Goal: Task Accomplishment & Management: Use online tool/utility

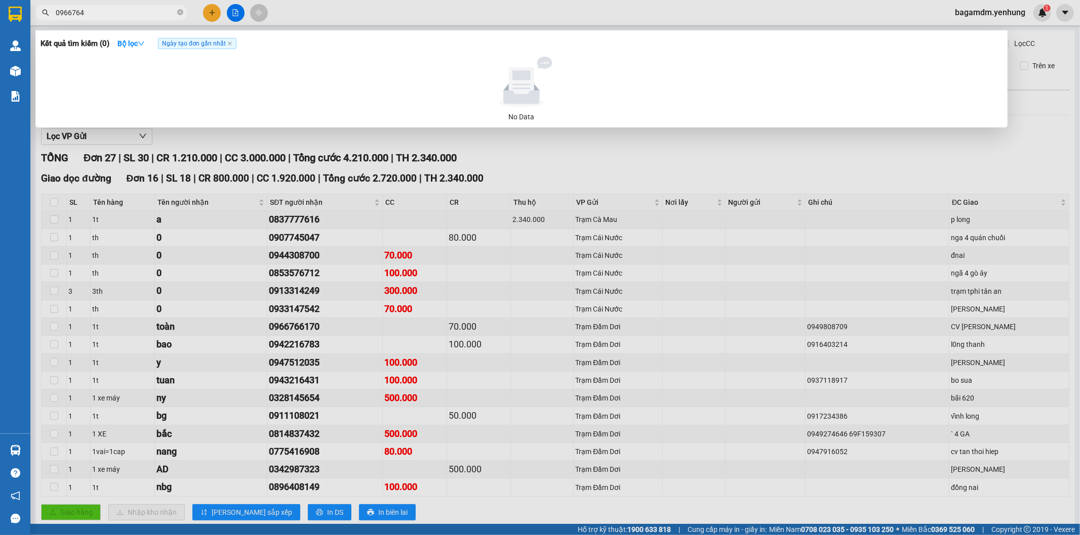
scroll to position [451, 0]
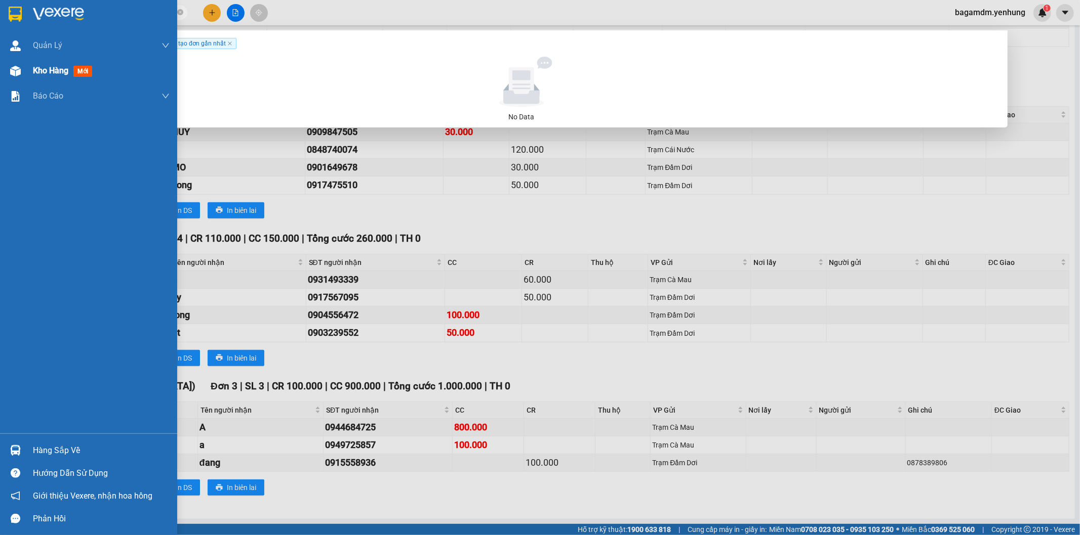
click at [21, 72] on div at bounding box center [16, 71] width 18 height 18
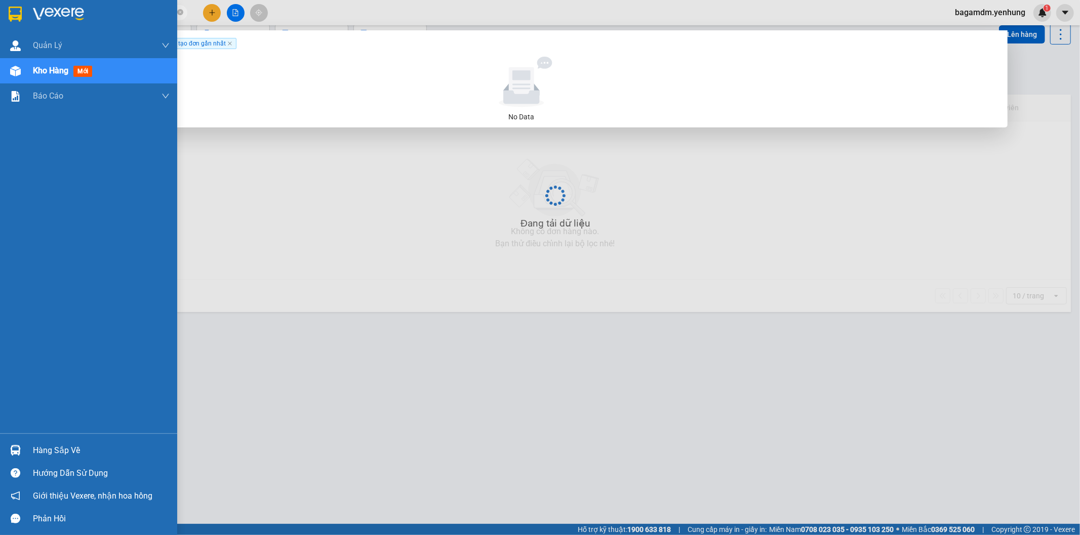
scroll to position [47, 0]
click at [20, 74] on img at bounding box center [15, 71] width 11 height 11
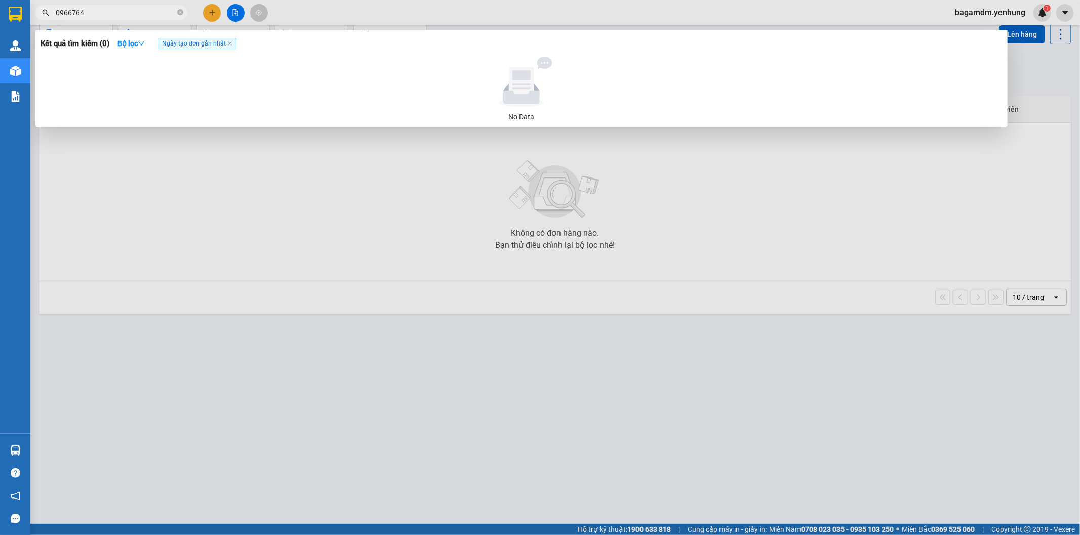
click at [992, 27] on div at bounding box center [540, 267] width 1080 height 535
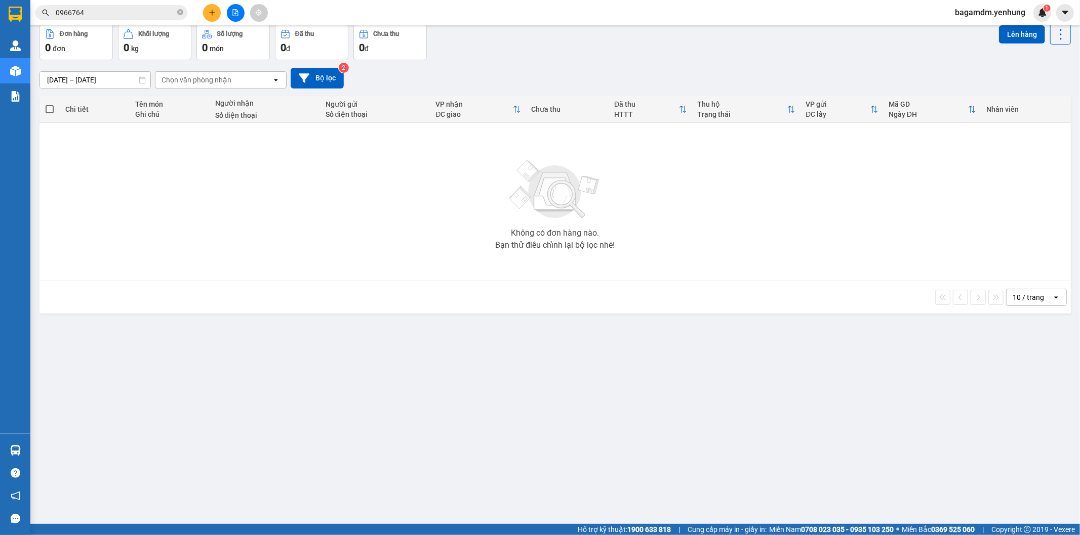
click at [998, 21] on div "bagamdm.yenhung 1" at bounding box center [998, 13] width 104 height 18
click at [995, 17] on span "bagamdm.yenhung" at bounding box center [989, 12] width 87 height 13
click at [985, 37] on li "Đăng xuất" at bounding box center [989, 31] width 88 height 16
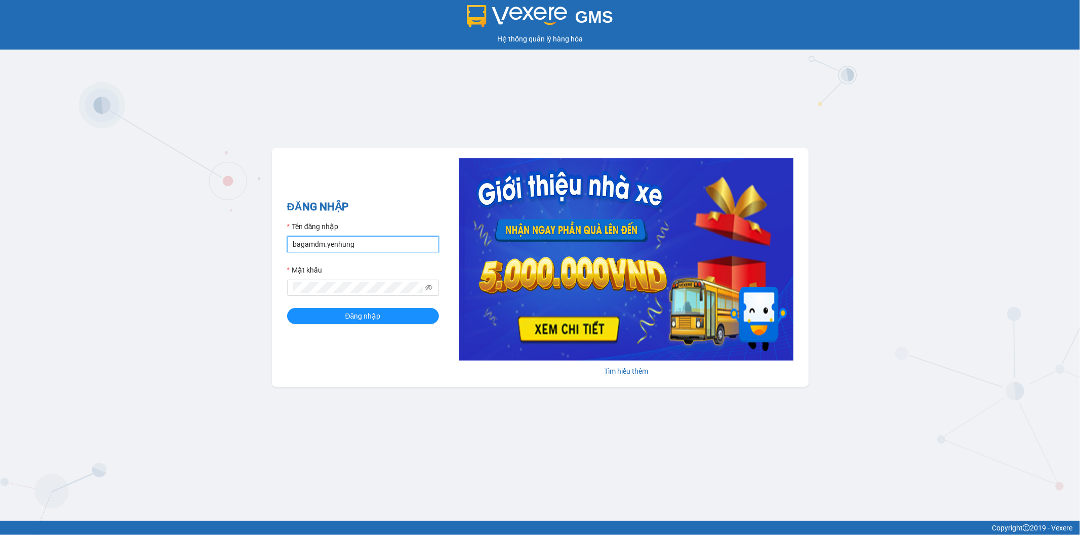
click at [393, 243] on input "bagamdm.yenhung" at bounding box center [363, 244] width 152 height 16
drag, startPoint x: 363, startPoint y: 250, endPoint x: 178, endPoint y: 250, distance: 185.2
click at [178, 250] on div "GMS Hệ thống [PERSON_NAME] hàng [PERSON_NAME] NHẬP Tên đăng nhập bagamdm.yenhun…" at bounding box center [540, 260] width 1080 height 521
drag, startPoint x: 311, startPoint y: 238, endPoint x: 270, endPoint y: 246, distance: 42.3
click at [270, 246] on div "GMS Hệ thống [PERSON_NAME] hàng [PERSON_NAME] NHẬP Tên đăng nhập Y Mật khẩu Đăn…" at bounding box center [540, 260] width 1080 height 521
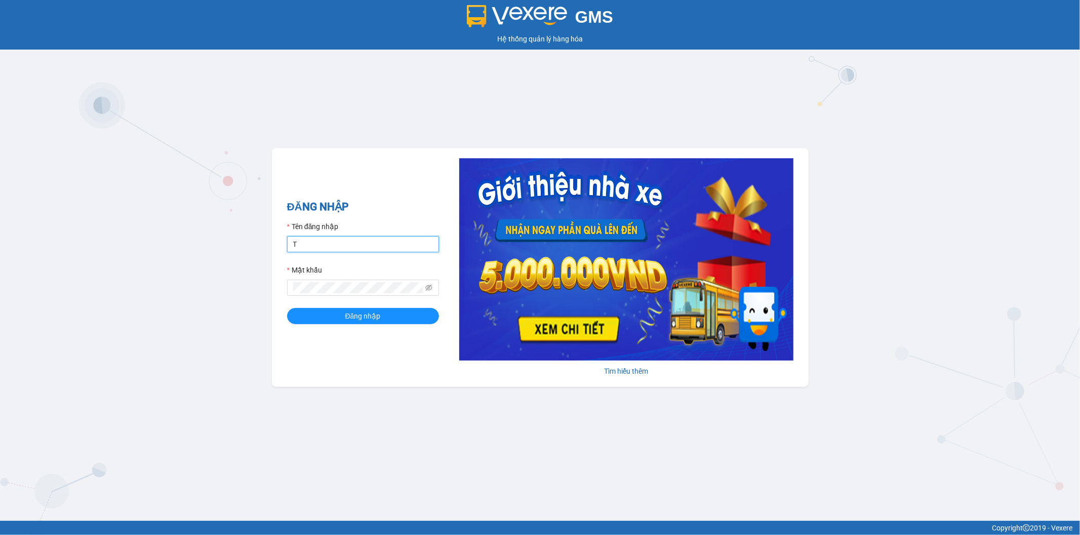
type input "thienbao.yenhung"
click at [249, 296] on div "GMS Hệ thống quản lý hàng hóa ĐĂNG NHẬP Tên đăng nhập thienbao.yenhung Mật khẩu…" at bounding box center [540, 260] width 1080 height 521
click at [429, 289] on icon "eye-invisible" at bounding box center [428, 287] width 7 height 7
click at [277, 294] on div "ĐĂNG NHẬP Tên đăng nhập thienbao.yenhung Mật khẩu Đăng nhập Tìm hiểu thêm" at bounding box center [540, 267] width 536 height 239
click at [322, 319] on button "Đăng nhập" at bounding box center [363, 316] width 152 height 16
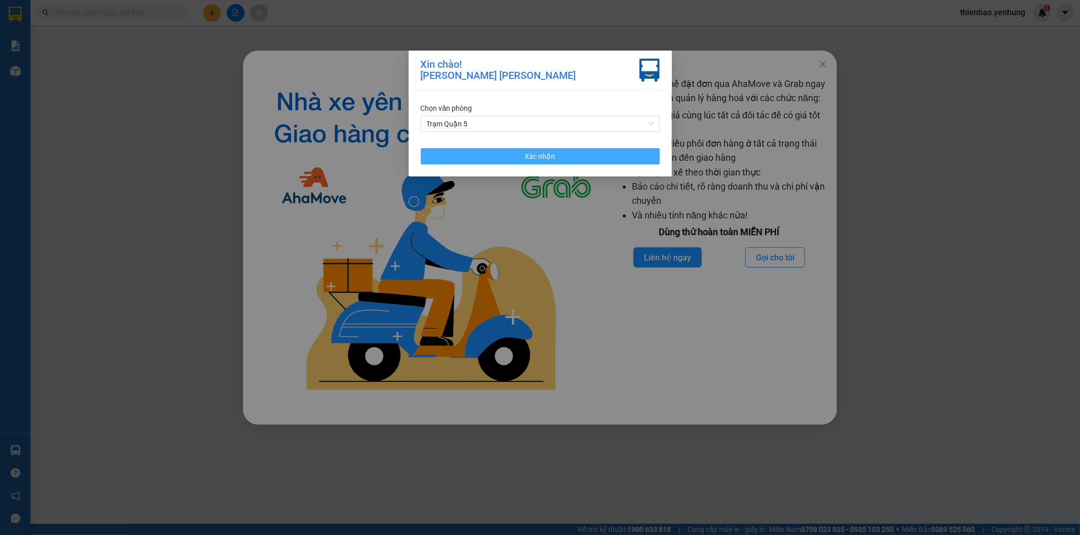
click at [635, 159] on button "Xác nhận" at bounding box center [540, 156] width 239 height 16
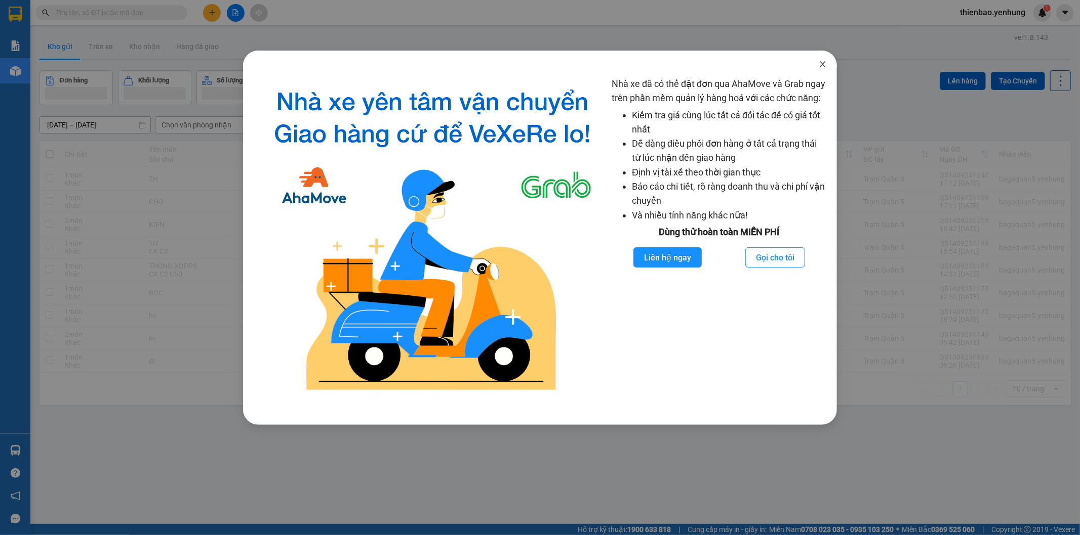
click at [819, 69] on span "Close" at bounding box center [822, 65] width 28 height 28
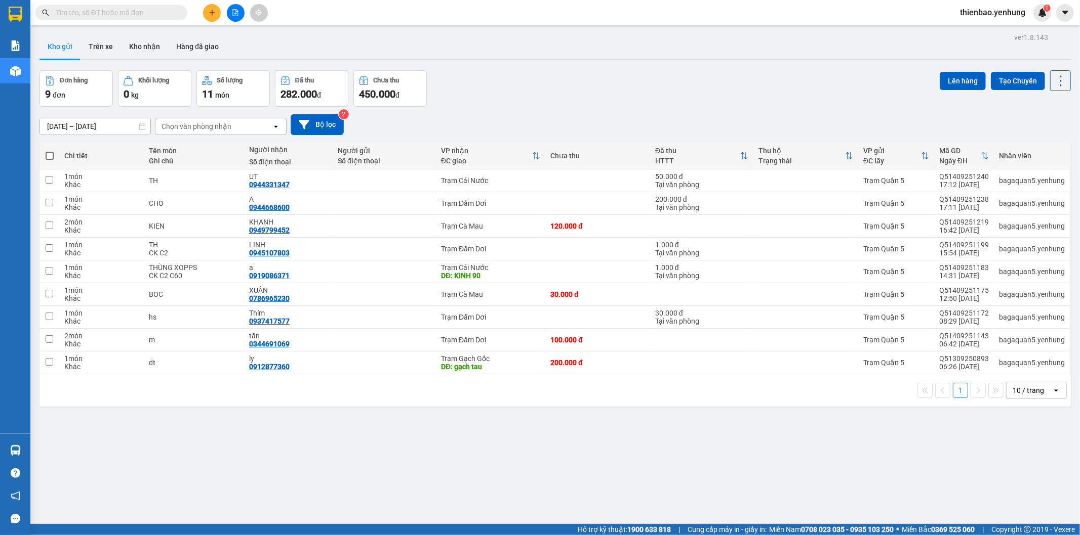
drag, startPoint x: 1019, startPoint y: 387, endPoint x: 1007, endPoint y: 375, distance: 16.5
click at [1013, 383] on div "10 / trang" at bounding box center [1029, 391] width 46 height 16
click at [1015, 499] on span "100 / trang" at bounding box center [1023, 504] width 36 height 10
click at [943, 152] on div "Mã GD" at bounding box center [960, 151] width 42 height 8
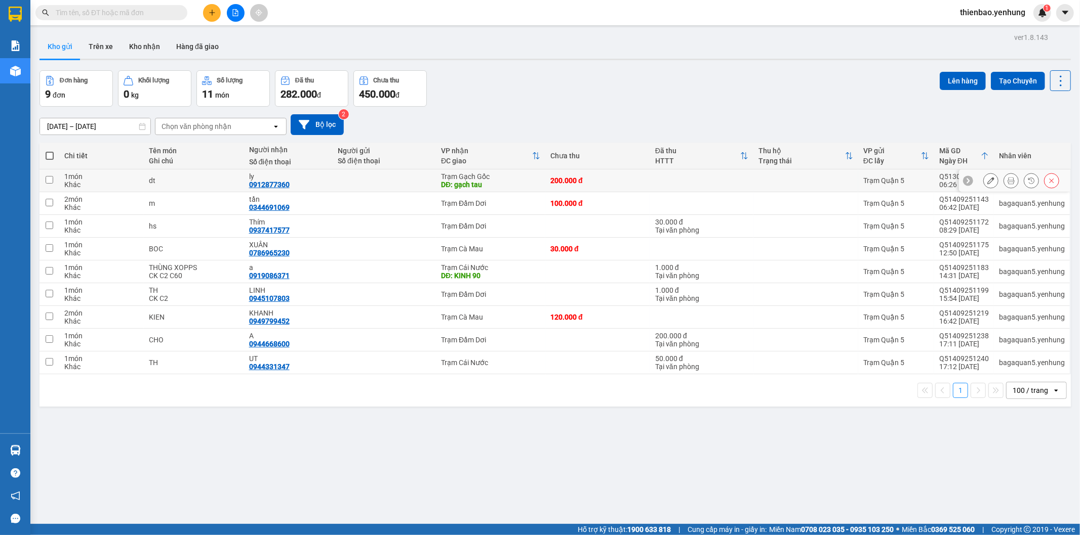
drag, startPoint x: 1035, startPoint y: 183, endPoint x: 1041, endPoint y: 183, distance: 6.6
click at [1041, 183] on div at bounding box center [1021, 180] width 76 height 15
click at [258, 185] on div "0912877360" at bounding box center [269, 185] width 40 height 8
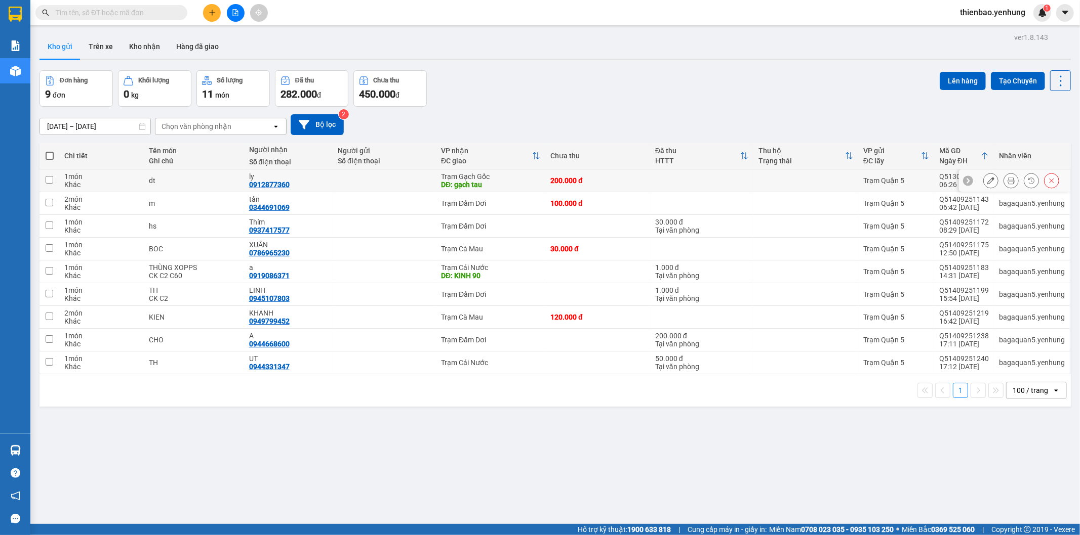
click at [255, 189] on div "0912877360" at bounding box center [269, 185] width 40 height 8
click at [258, 185] on div "0912877360" at bounding box center [269, 185] width 40 height 8
copy div "0912877360"
click at [142, 13] on input "text" at bounding box center [115, 12] width 119 height 11
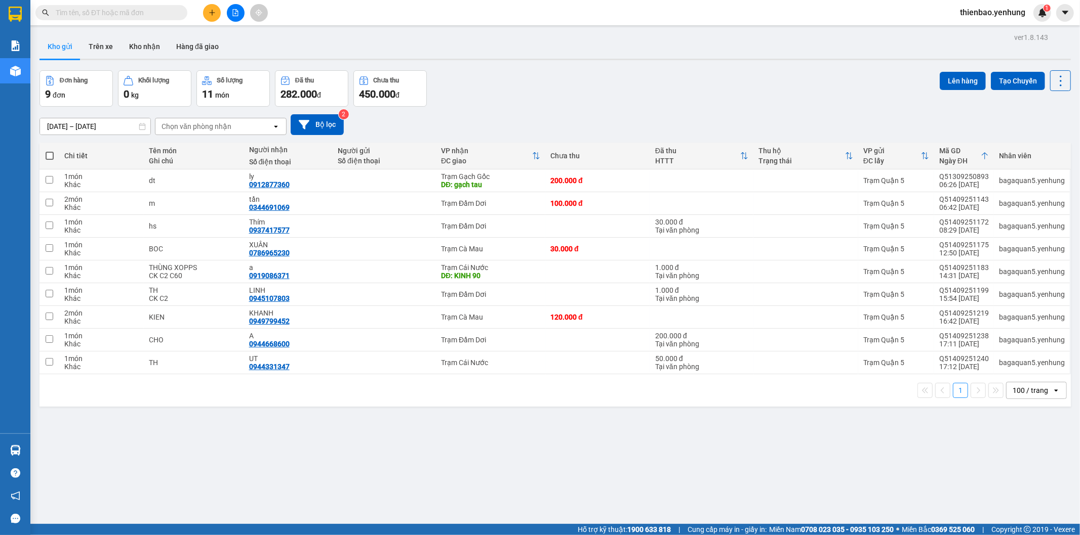
paste input "0912877360"
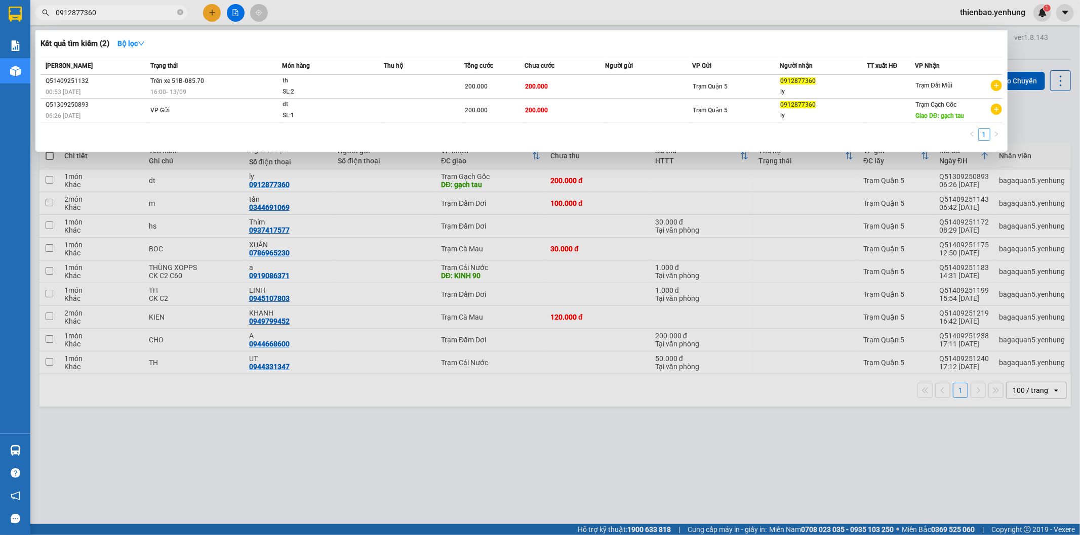
type input "0912877360"
click at [387, 182] on div at bounding box center [540, 267] width 1080 height 535
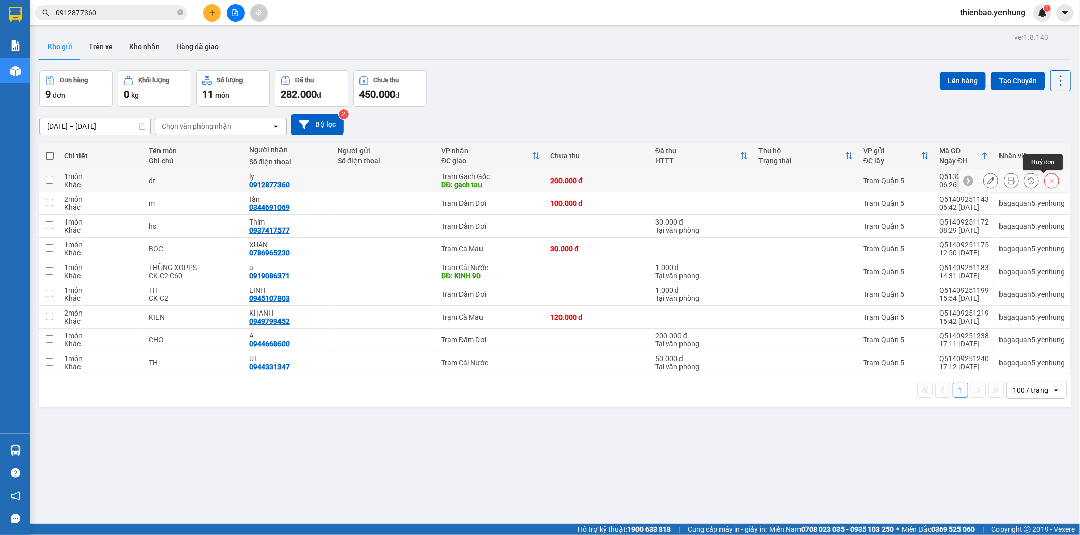
click at [1044, 181] on button at bounding box center [1051, 181] width 14 height 18
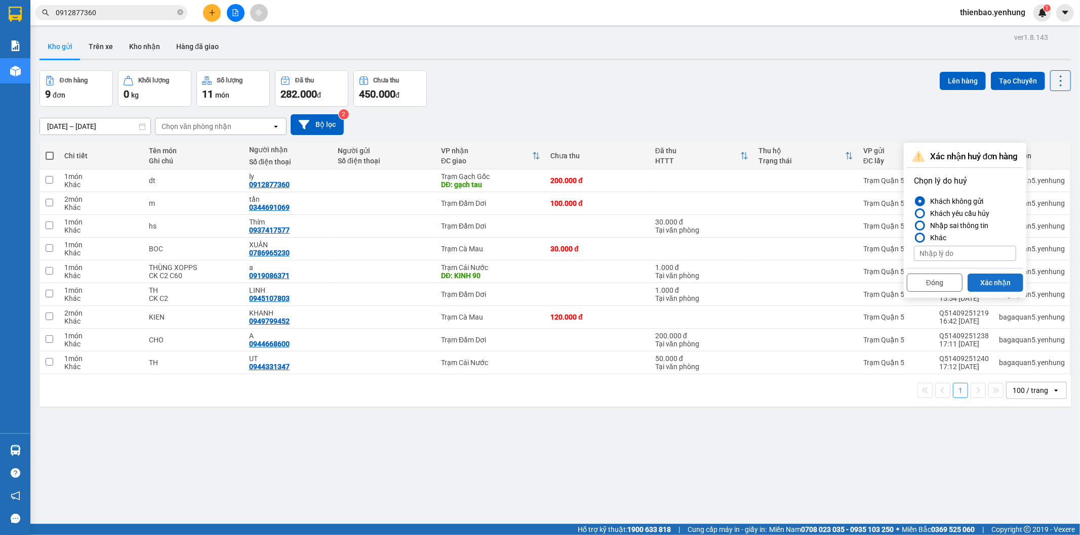
click at [981, 283] on button "Xác nhận" at bounding box center [995, 283] width 56 height 18
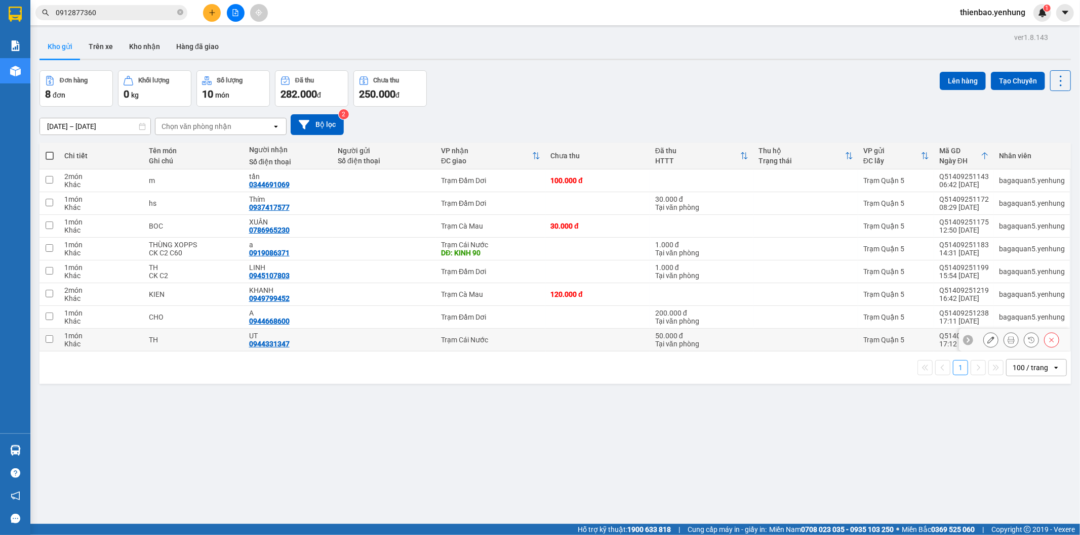
click at [250, 346] on div "0944331347" at bounding box center [269, 344] width 40 height 8
copy div "0944331347"
click at [128, 11] on input "0912877360" at bounding box center [115, 12] width 119 height 11
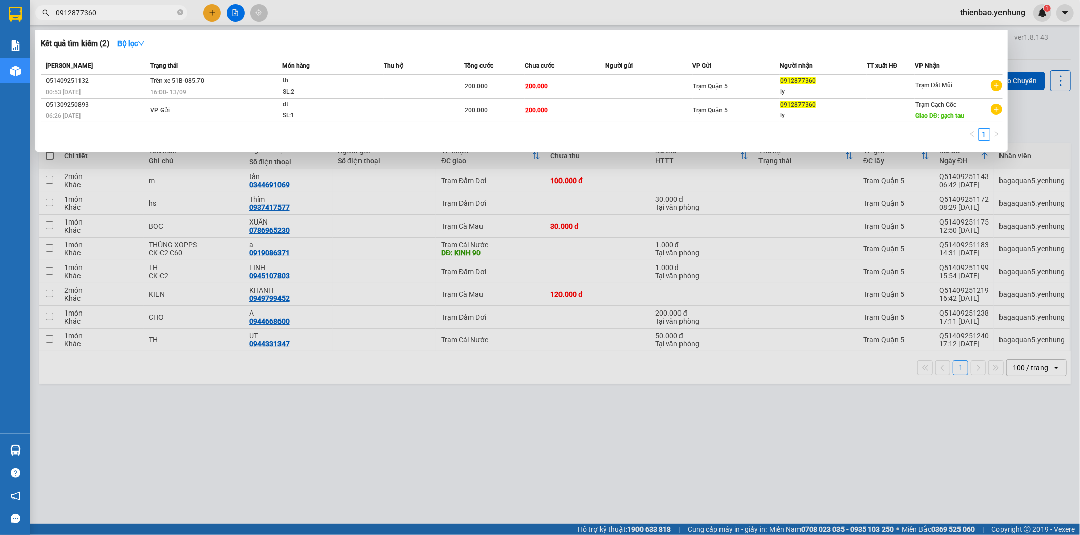
click at [176, 14] on span "0912877360" at bounding box center [111, 12] width 152 height 15
click at [181, 13] on icon "close-circle" at bounding box center [180, 12] width 6 height 6
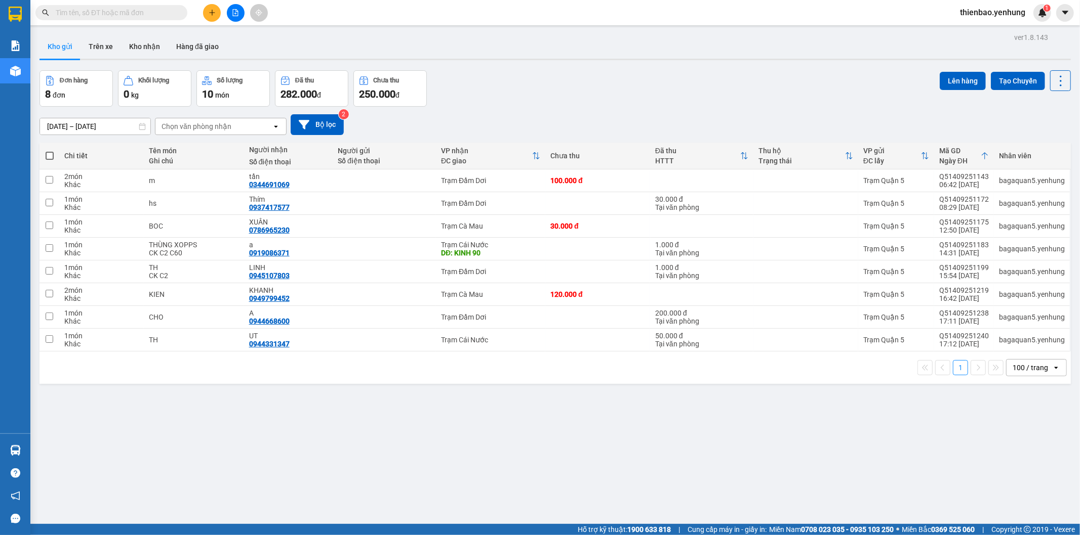
click at [169, 13] on input "text" at bounding box center [115, 12] width 119 height 11
paste input "0944331347"
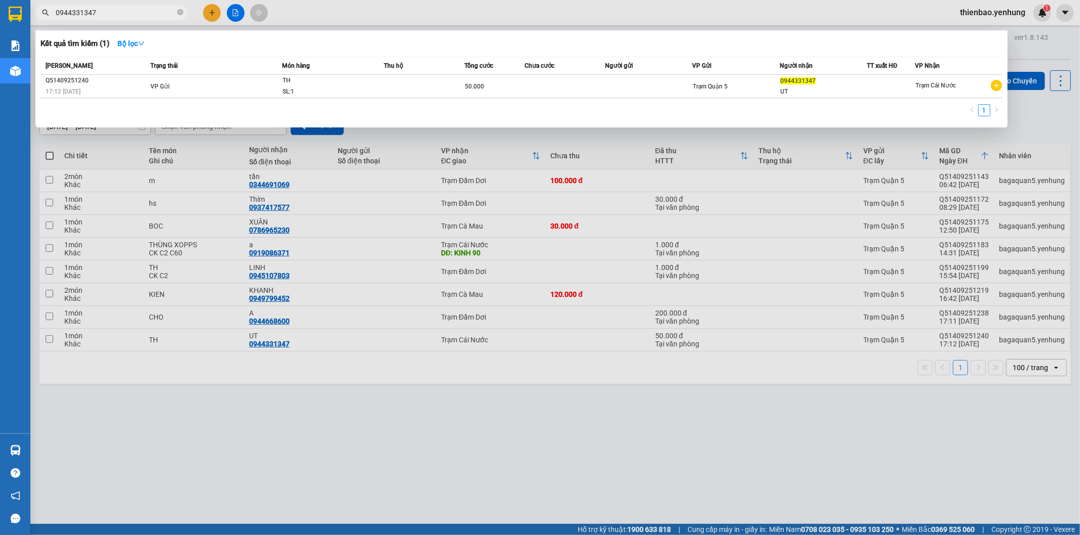
type input "0944331347"
drag, startPoint x: 426, startPoint y: 159, endPoint x: 432, endPoint y: 170, distance: 12.2
click at [426, 159] on div at bounding box center [540, 267] width 1080 height 535
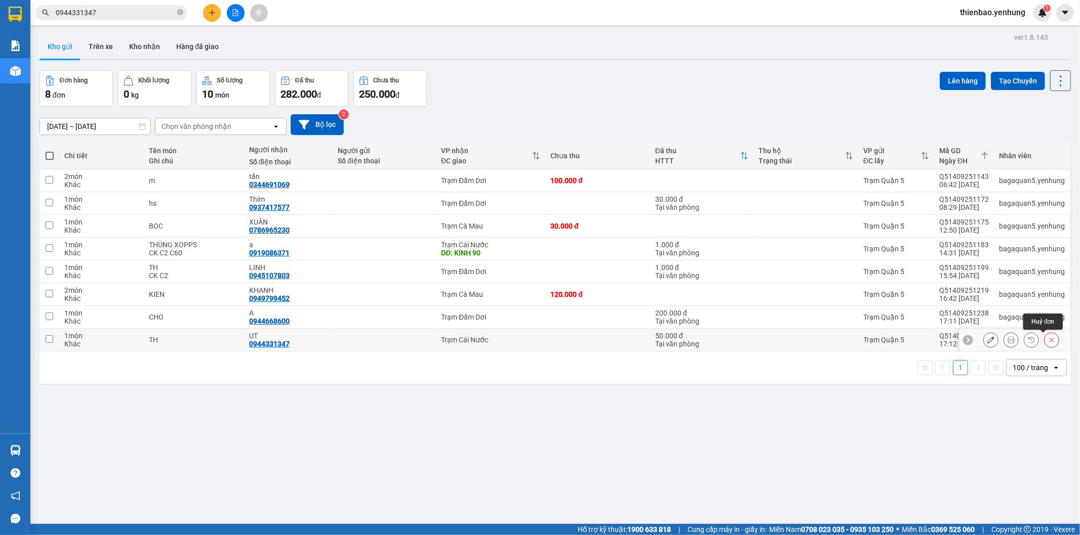
click at [1045, 347] on button at bounding box center [1051, 341] width 14 height 18
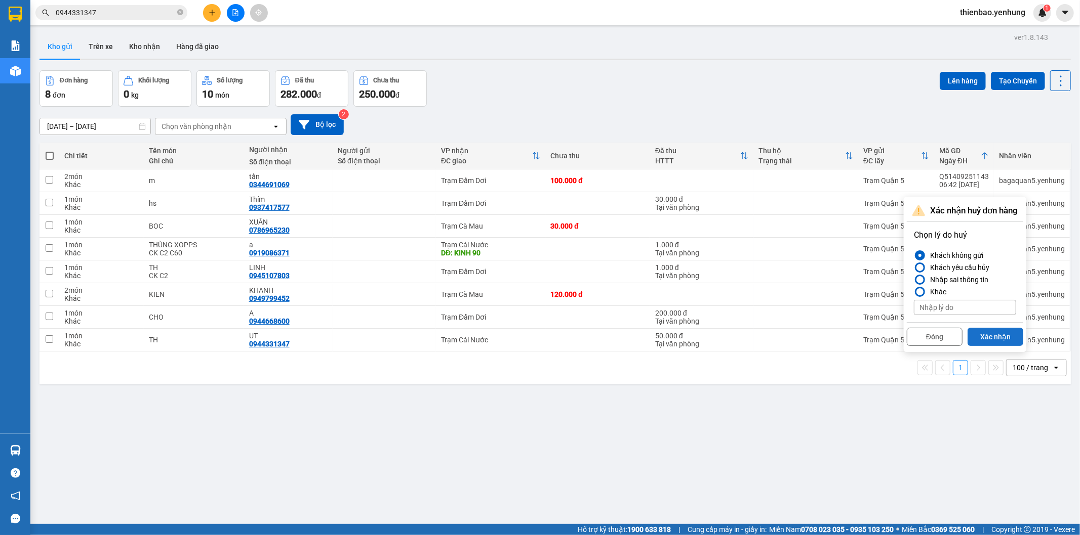
click at [996, 336] on button "Xác nhận" at bounding box center [995, 337] width 56 height 18
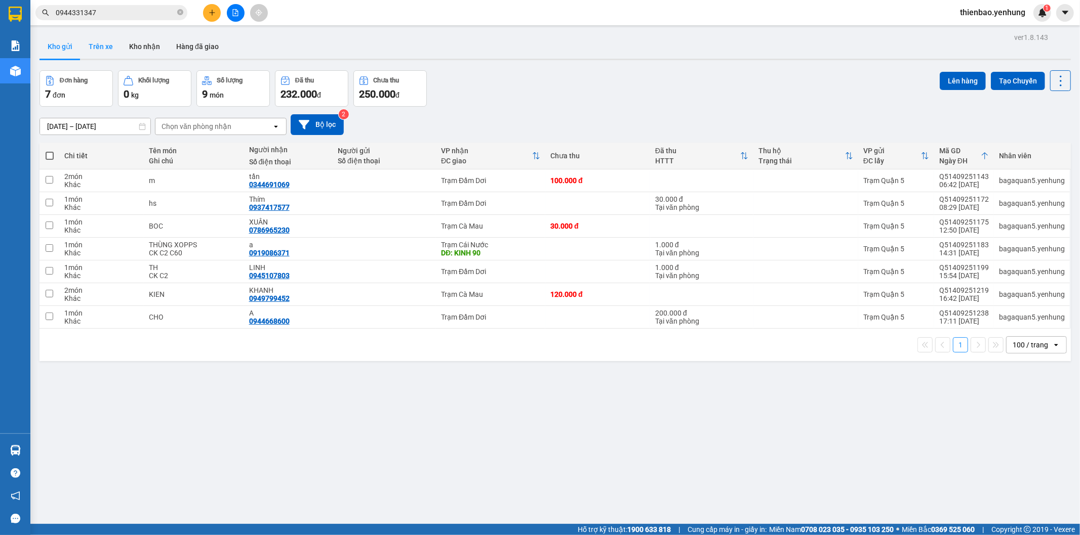
click at [93, 56] on button "Trên xe" at bounding box center [100, 46] width 40 height 24
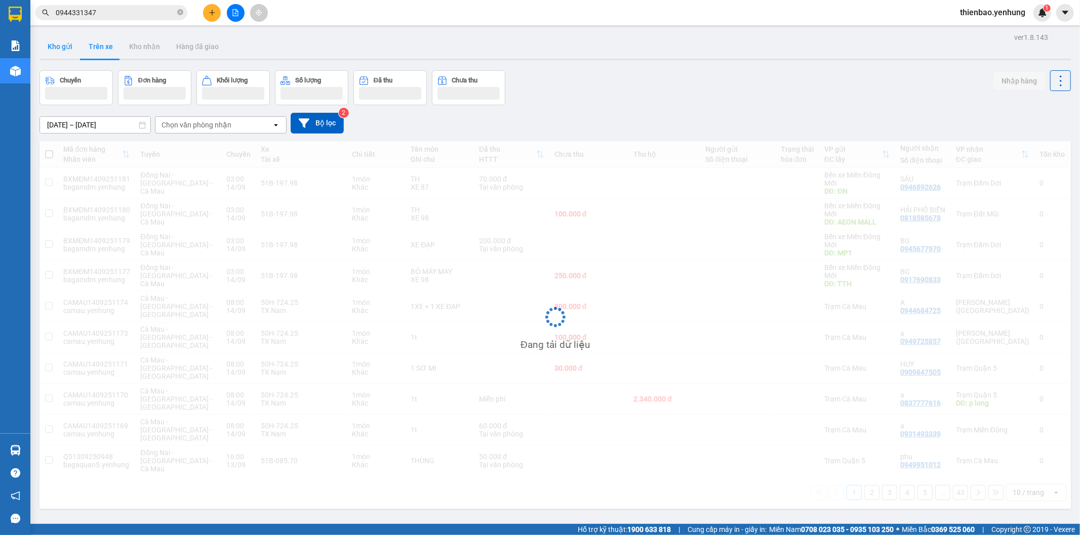
click at [64, 54] on button "Kho gửi" at bounding box center [59, 46] width 41 height 24
